Goal: Find specific page/section: Find specific page/section

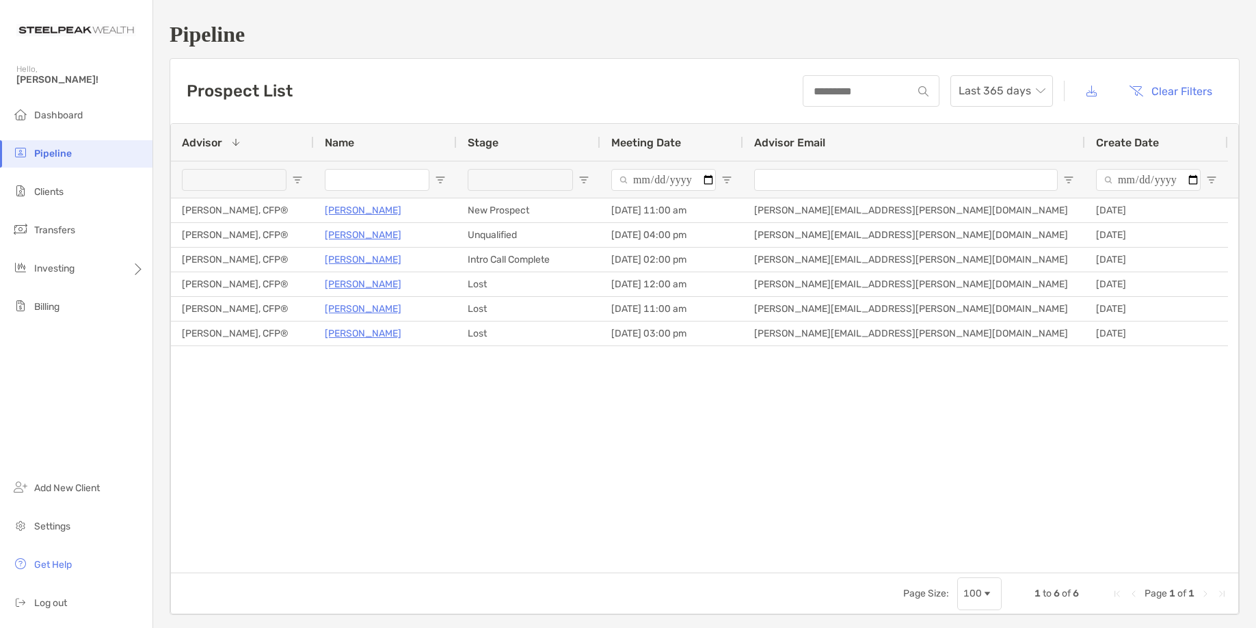
drag, startPoint x: 515, startPoint y: 398, endPoint x: 507, endPoint y: 388, distance: 12.7
click at [515, 397] on div "Horacio Tristan New Prospect 09/05/2025 - 11:00 am Joseph Auday, CFP® joseph.au…" at bounding box center [704, 385] width 1067 height 374
drag, startPoint x: 551, startPoint y: 500, endPoint x: 553, endPoint y: 443, distance: 56.8
click at [551, 494] on div "Horacio Tristan New Prospect 09/05/2025 - 11:00 am Joseph Auday, CFP® joseph.au…" at bounding box center [704, 385] width 1067 height 374
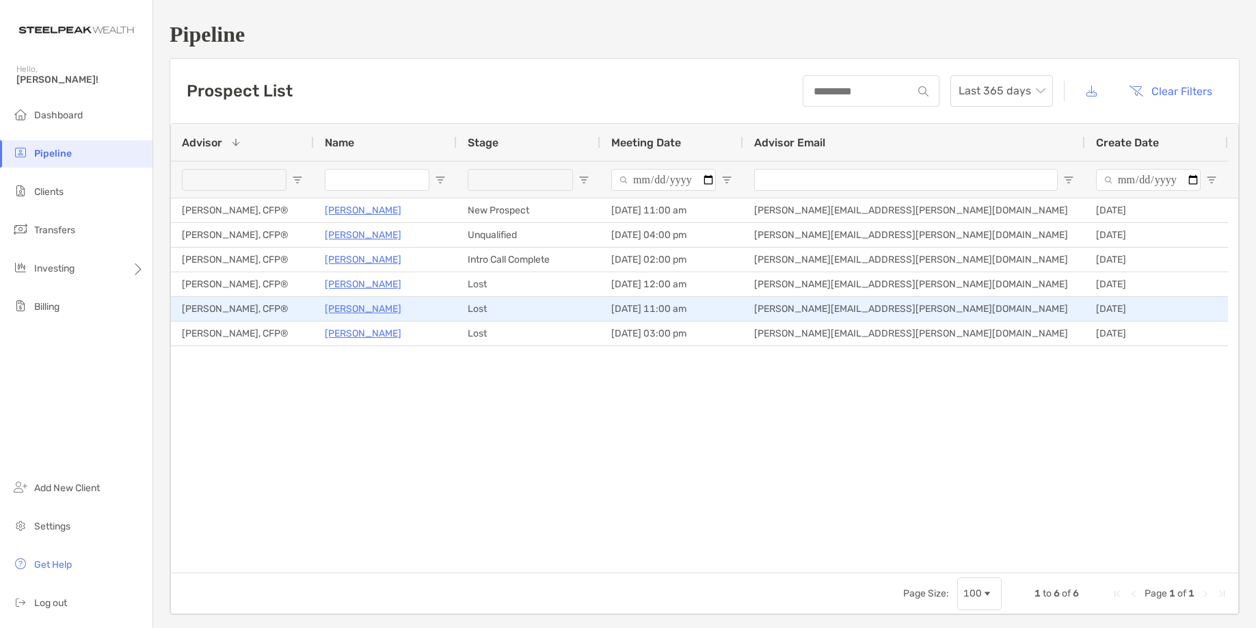
click at [353, 310] on p "[PERSON_NAME]" at bounding box center [363, 308] width 77 height 17
